Goal: Download file/media

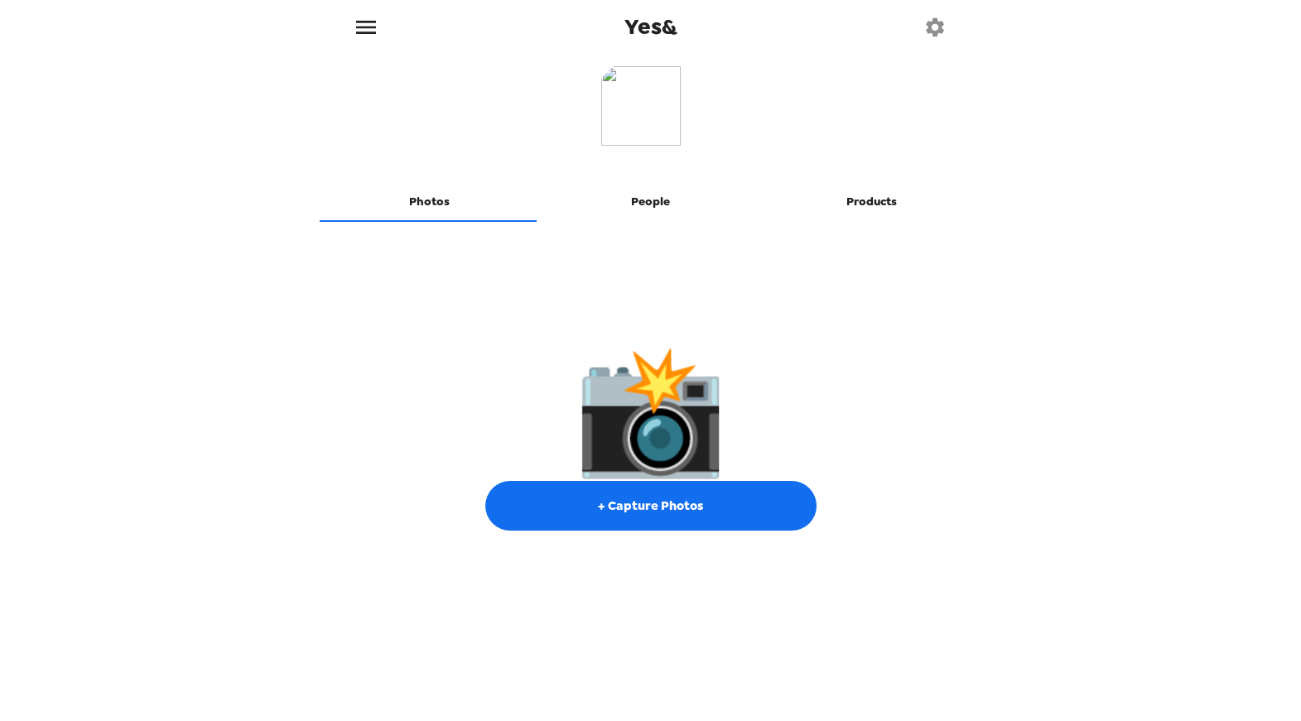
click at [366, 26] on icon "menu" at bounding box center [366, 27] width 20 height 13
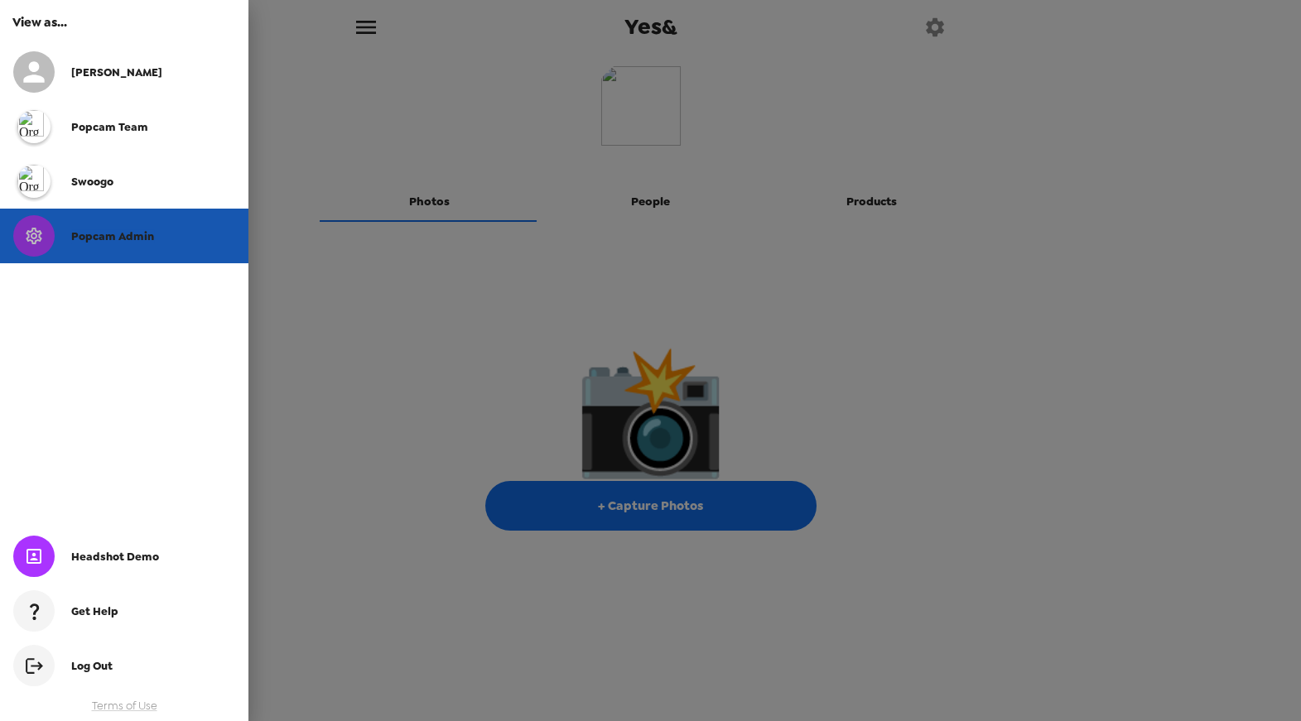
click at [72, 217] on div "Popcam Admin" at bounding box center [124, 236] width 248 height 55
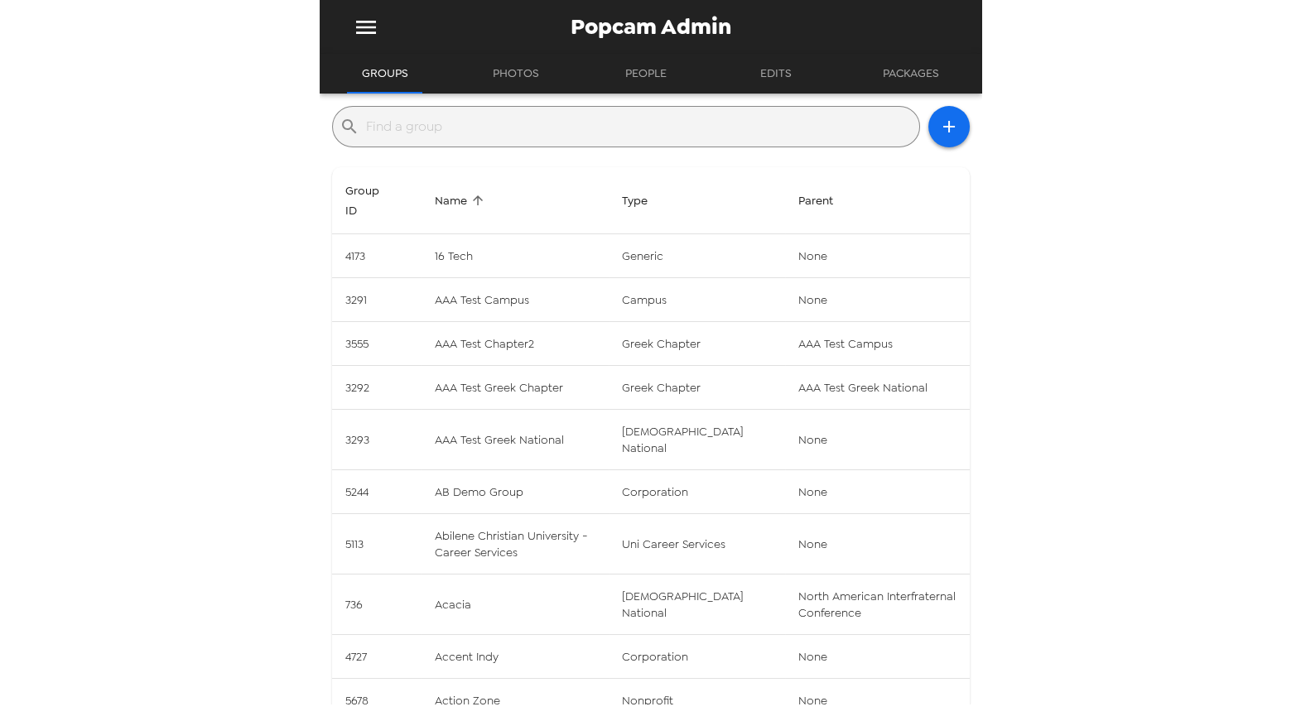
click at [477, 126] on input "text" at bounding box center [639, 126] width 547 height 27
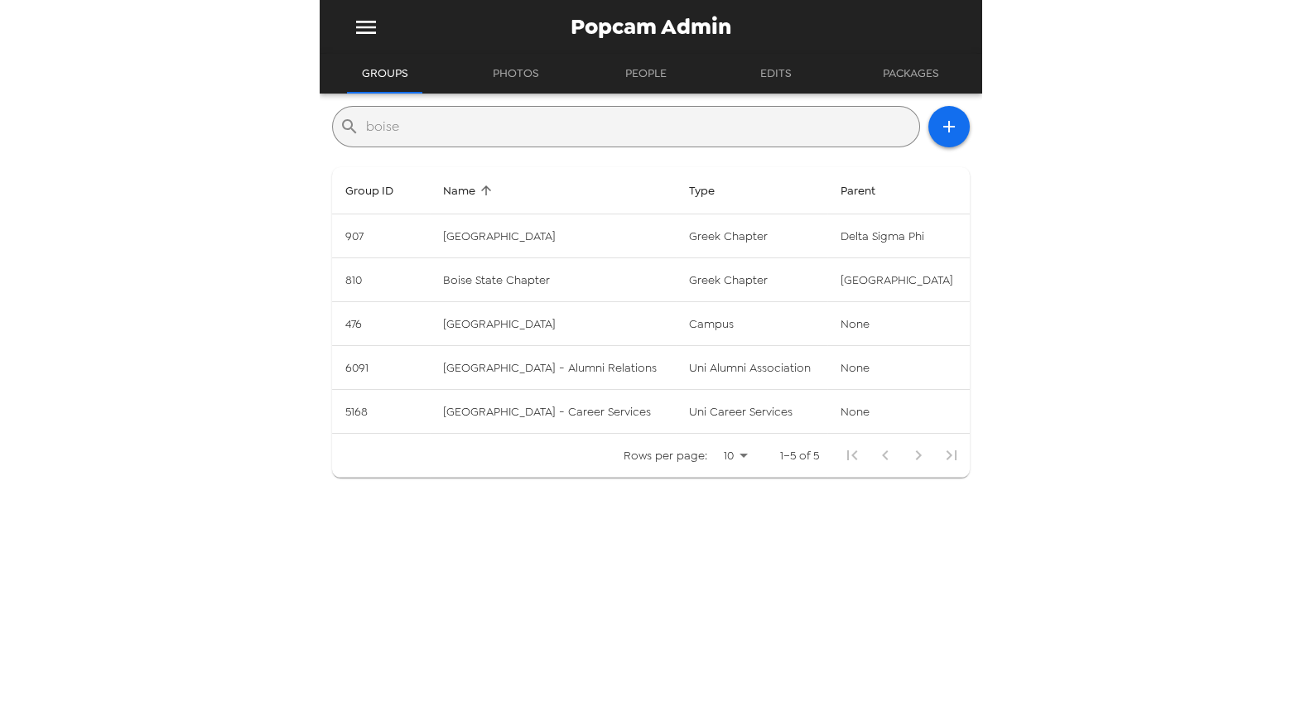
click at [475, 122] on input "boise" at bounding box center [639, 126] width 547 height 27
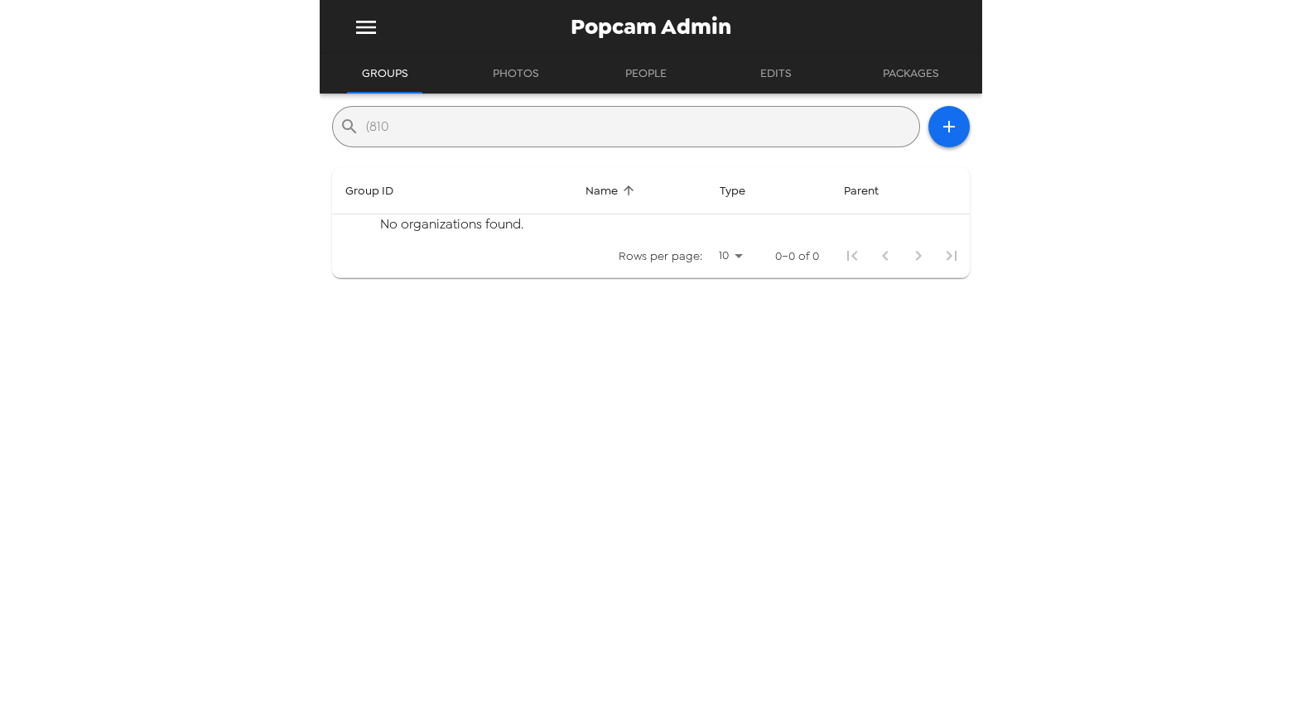
click at [538, 133] on input "(810" at bounding box center [639, 126] width 547 height 27
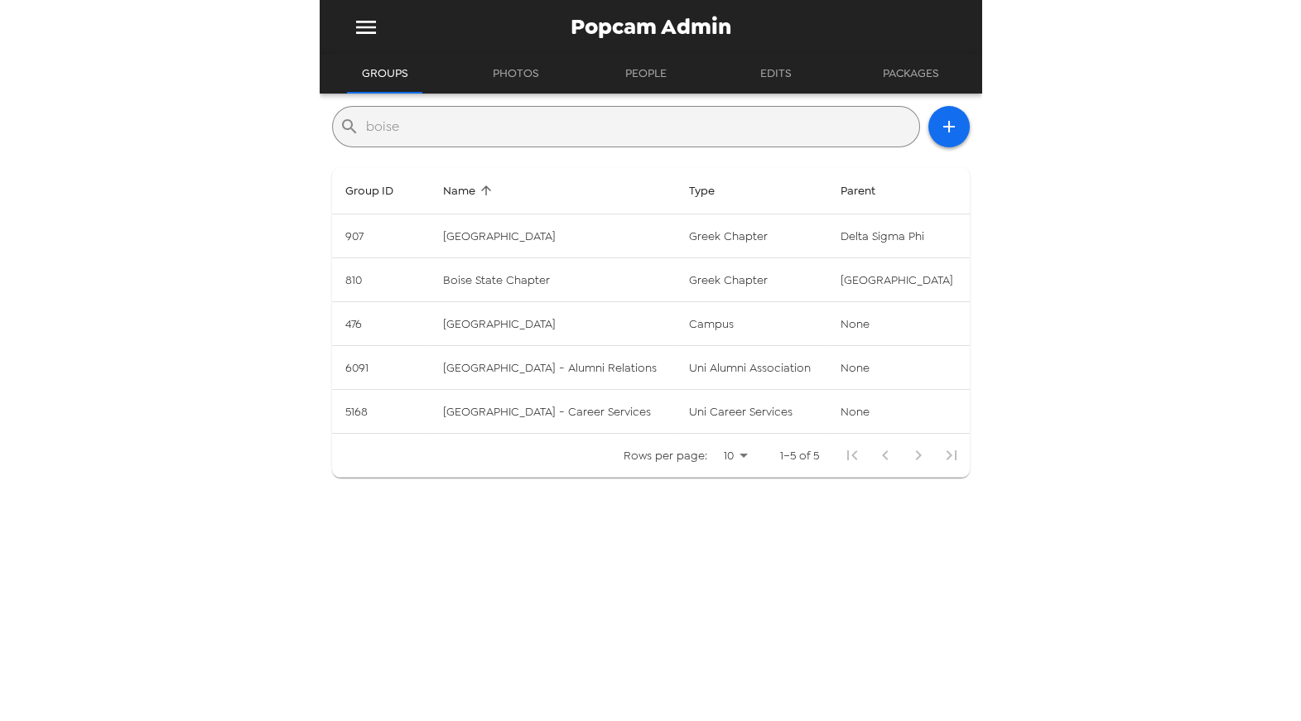
type input "boise"
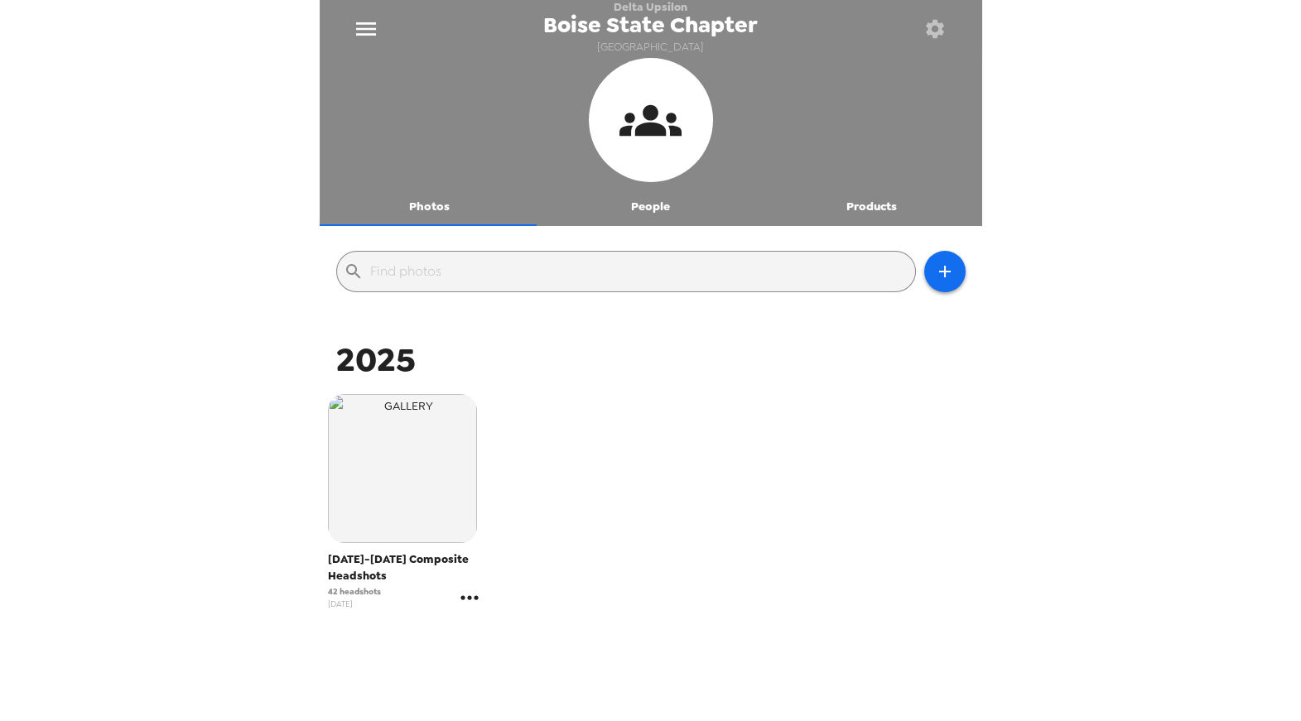
click at [470, 593] on icon "gallery menu" at bounding box center [469, 598] width 27 height 27
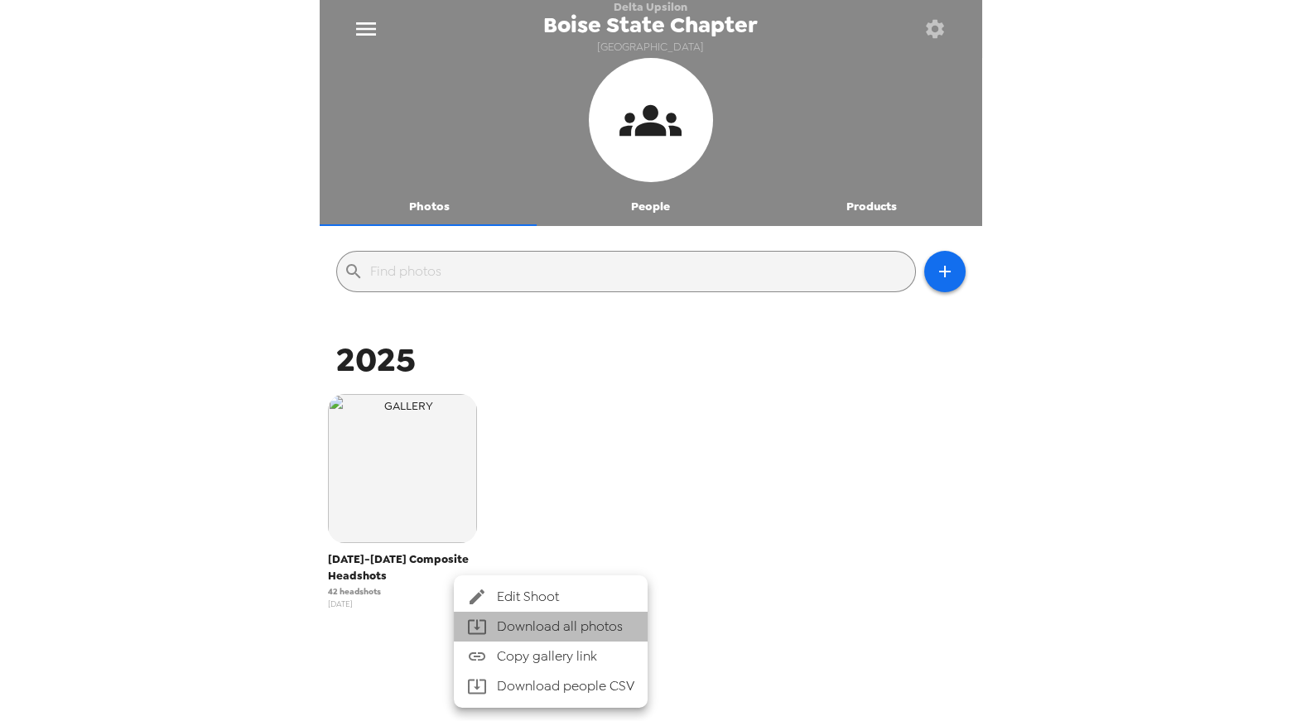
click at [560, 629] on span "Download all photos" at bounding box center [565, 627] width 137 height 20
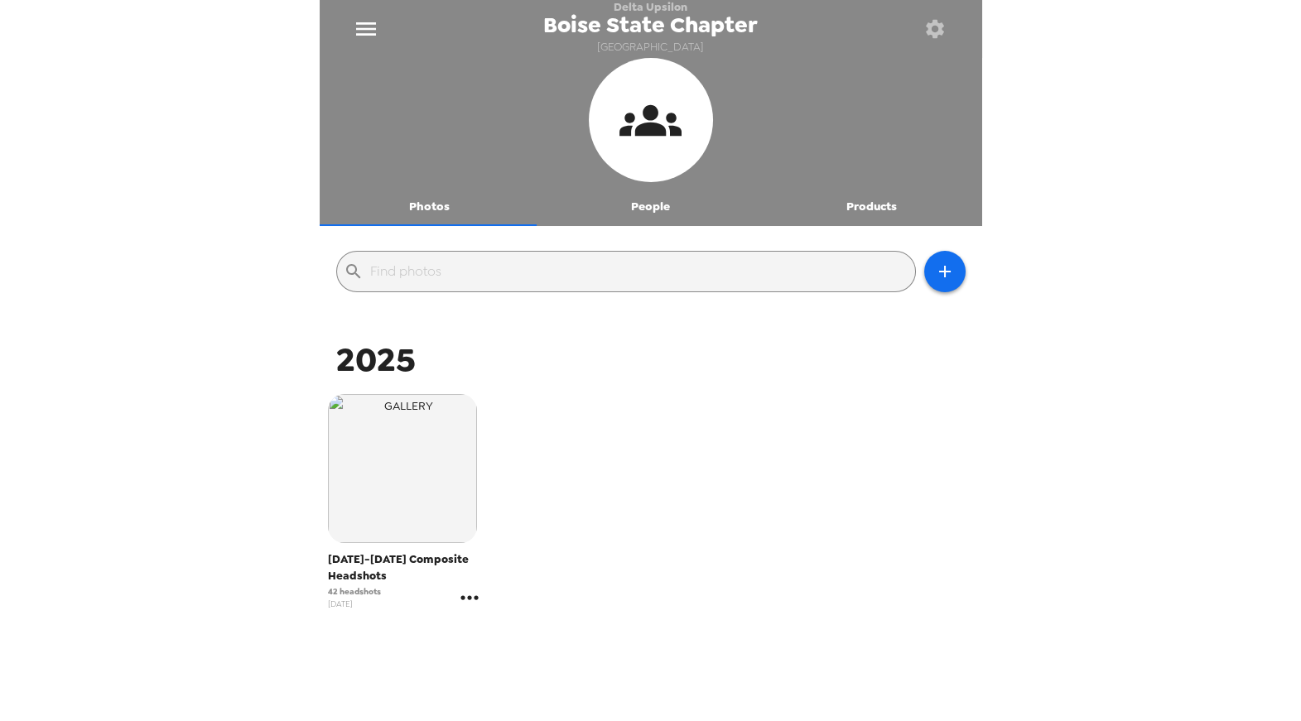
click at [464, 601] on icon "gallery menu" at bounding box center [469, 598] width 27 height 27
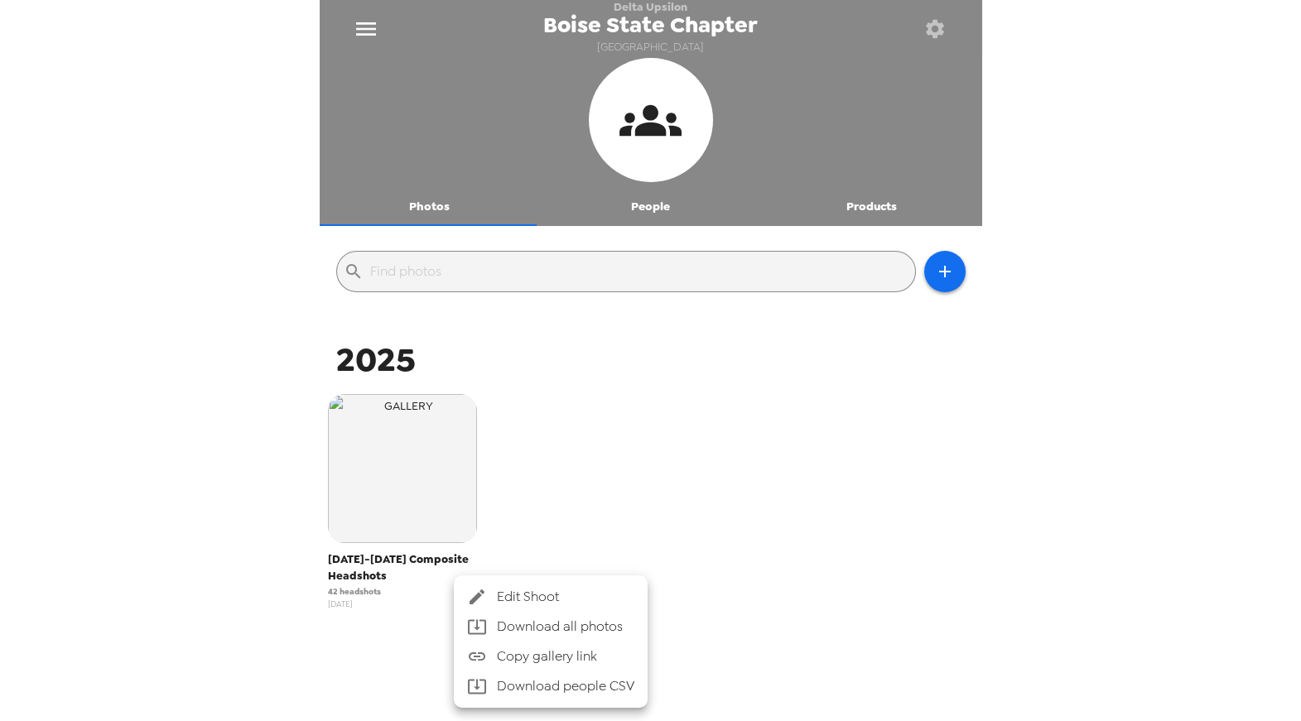
click at [552, 687] on li "Download people CSV" at bounding box center [551, 687] width 194 height 30
click at [1097, 567] on div at bounding box center [650, 360] width 1301 height 721
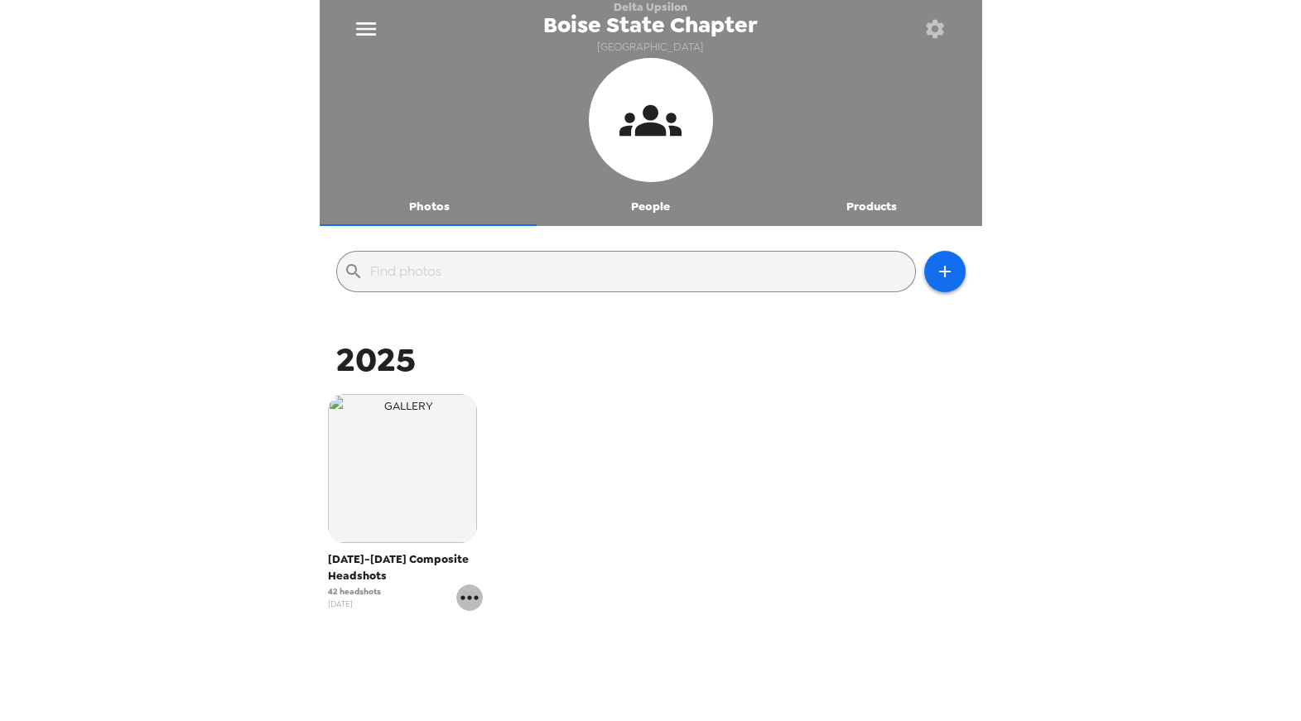
click at [475, 597] on icon "gallery menu" at bounding box center [468, 598] width 17 height 4
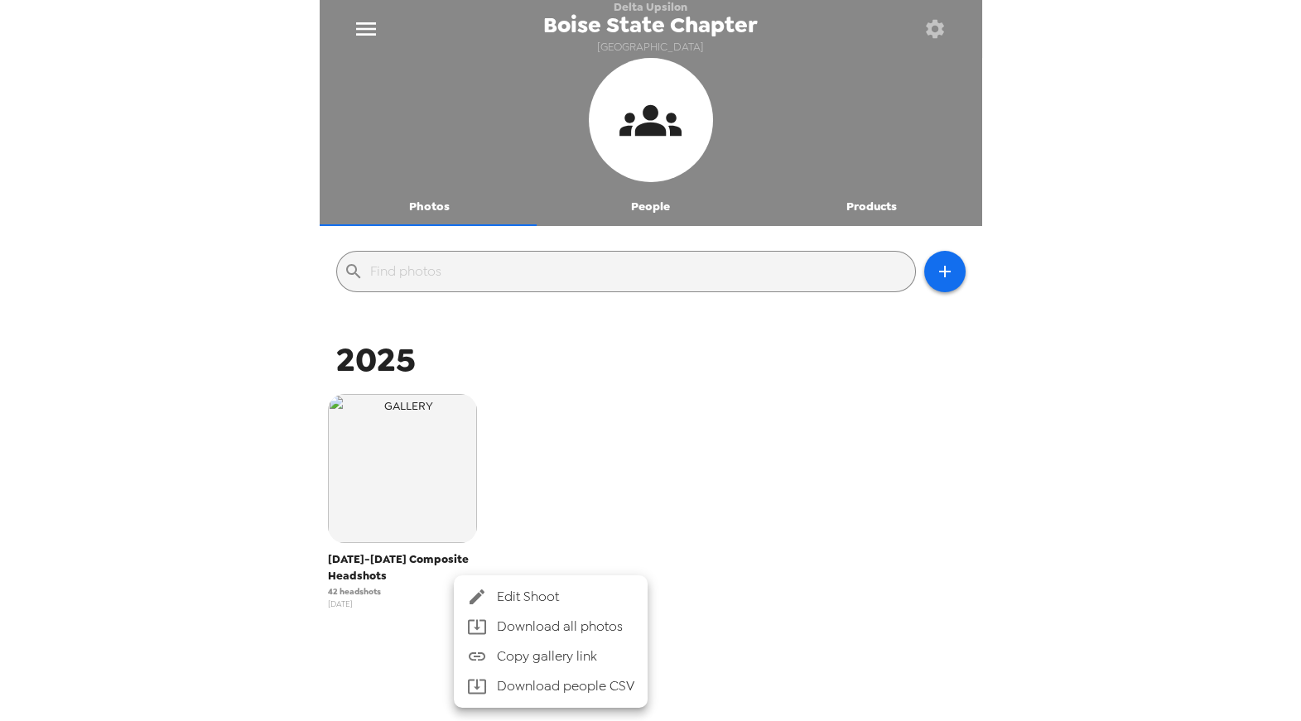
click at [833, 513] on div at bounding box center [650, 360] width 1301 height 721
